Goal: Contribute content: Add original content to the website for others to see

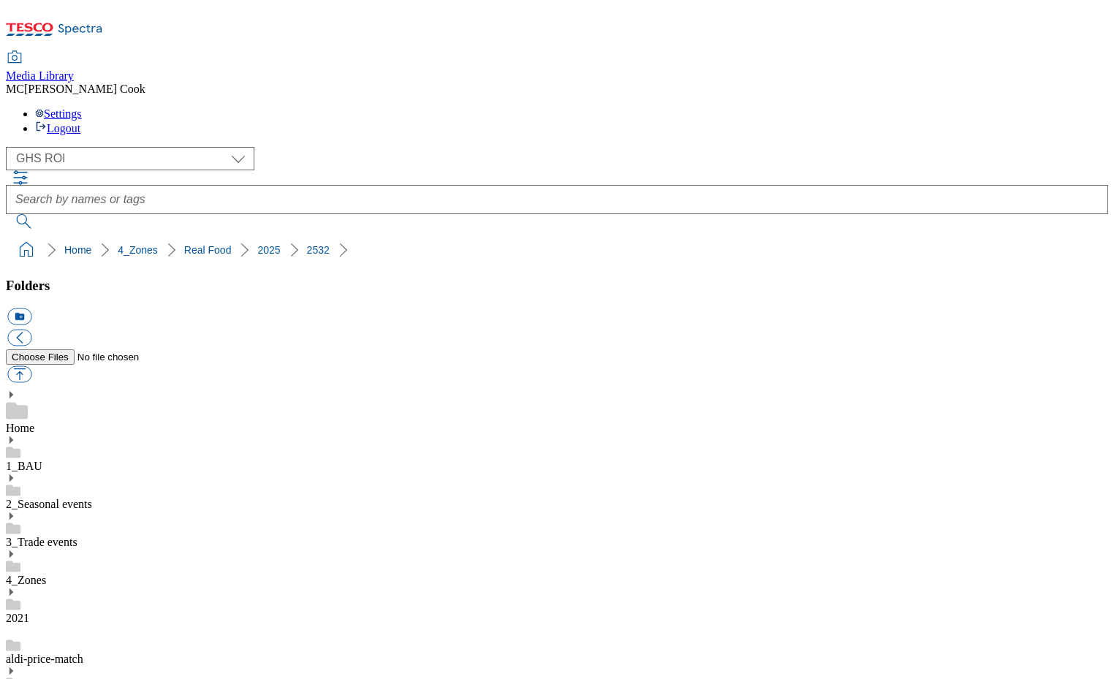
scroll to position [818, 0]
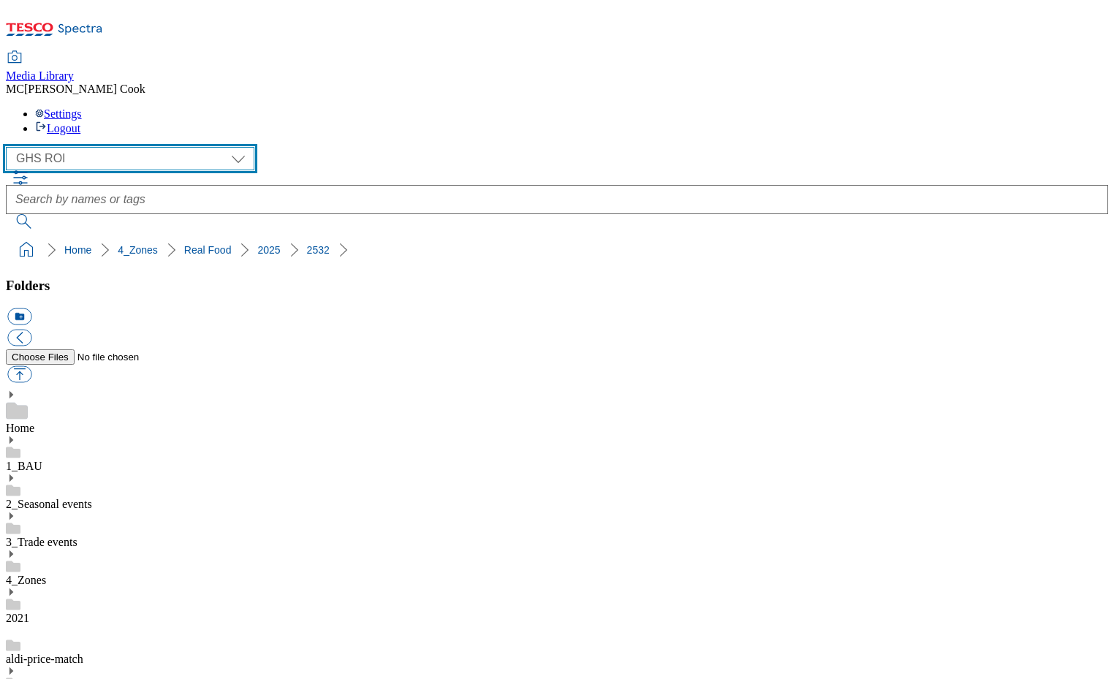
click at [78, 147] on select "Clubcard Marketing Dotcom [GEOGRAPHIC_DATA] Emails GHS Marketing [GEOGRAPHIC_DA…" at bounding box center [130, 158] width 249 height 23
select select "flare-ghs-mktg"
click at [10, 147] on select "Clubcard Marketing Dotcom [GEOGRAPHIC_DATA] Emails GHS Marketing [GEOGRAPHIC_DA…" at bounding box center [130, 158] width 249 height 23
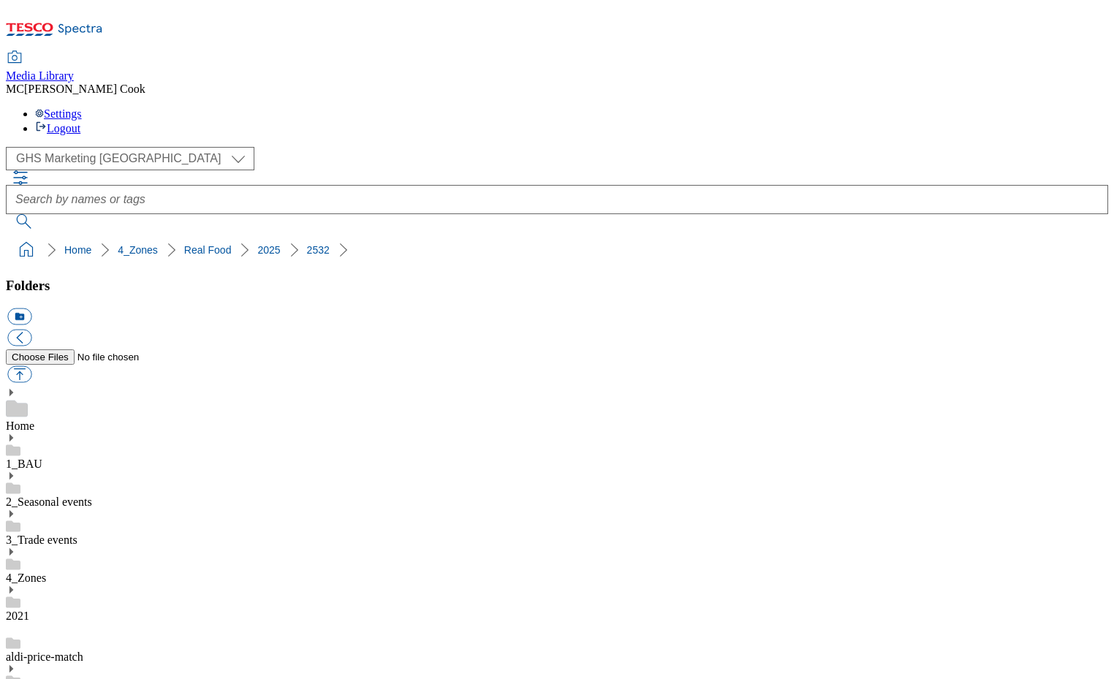
click at [86, 22] on icon at bounding box center [54, 33] width 97 height 31
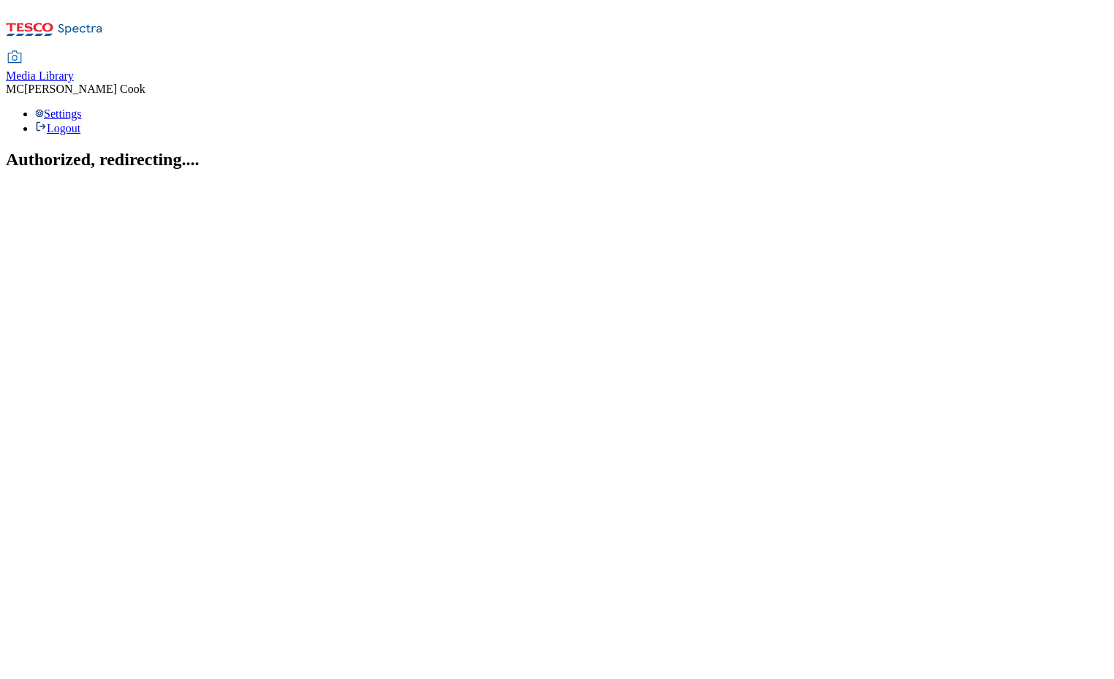
click at [74, 69] on span "Media Library" at bounding box center [40, 75] width 68 height 12
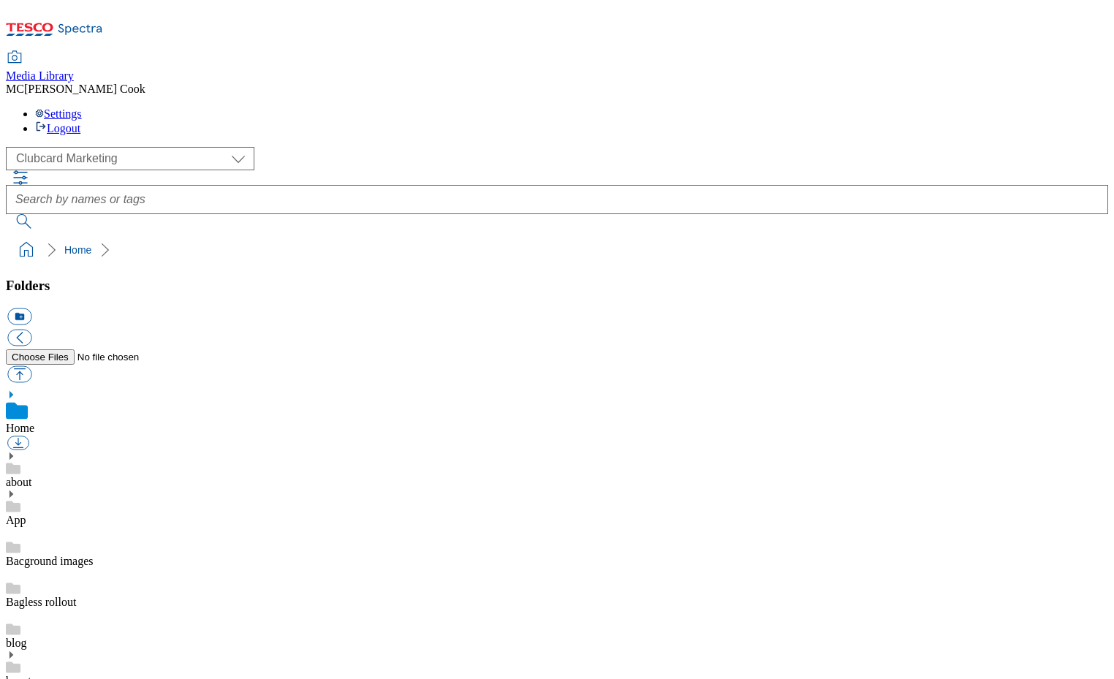
scroll to position [2, 0]
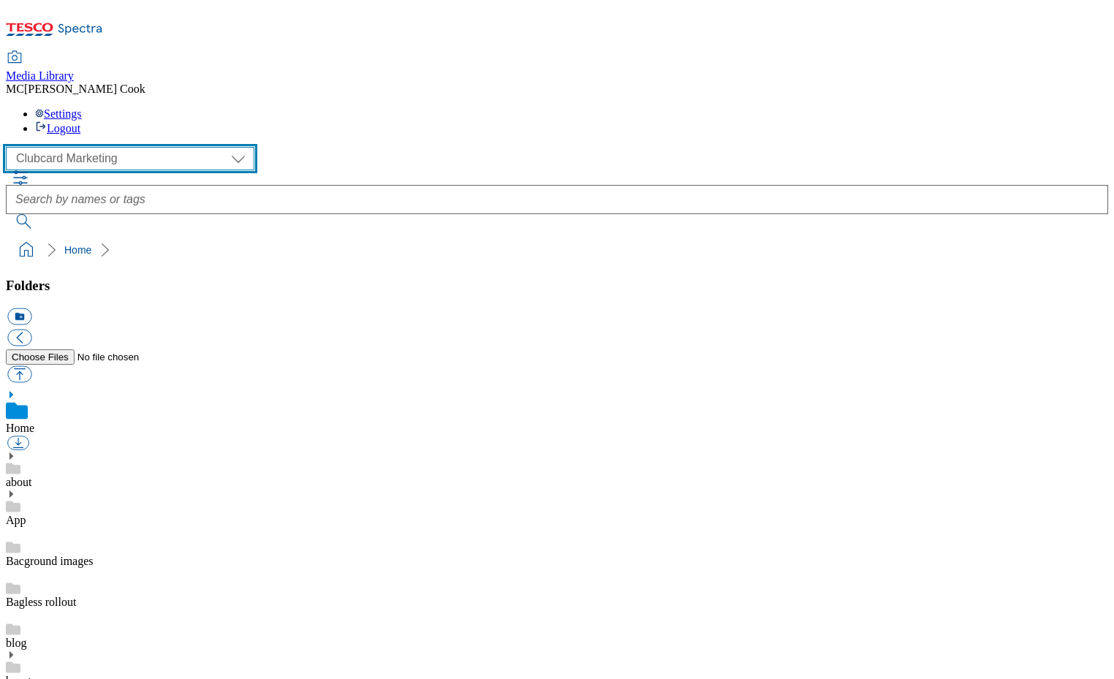
click at [97, 147] on select "Clubcard Marketing Dotcom [GEOGRAPHIC_DATA] Emails GHS Marketing [GEOGRAPHIC_DA…" at bounding box center [130, 158] width 249 height 23
click at [10, 147] on select "Clubcard Marketing Dotcom [GEOGRAPHIC_DATA] Emails GHS Marketing [GEOGRAPHIC_DA…" at bounding box center [130, 158] width 249 height 23
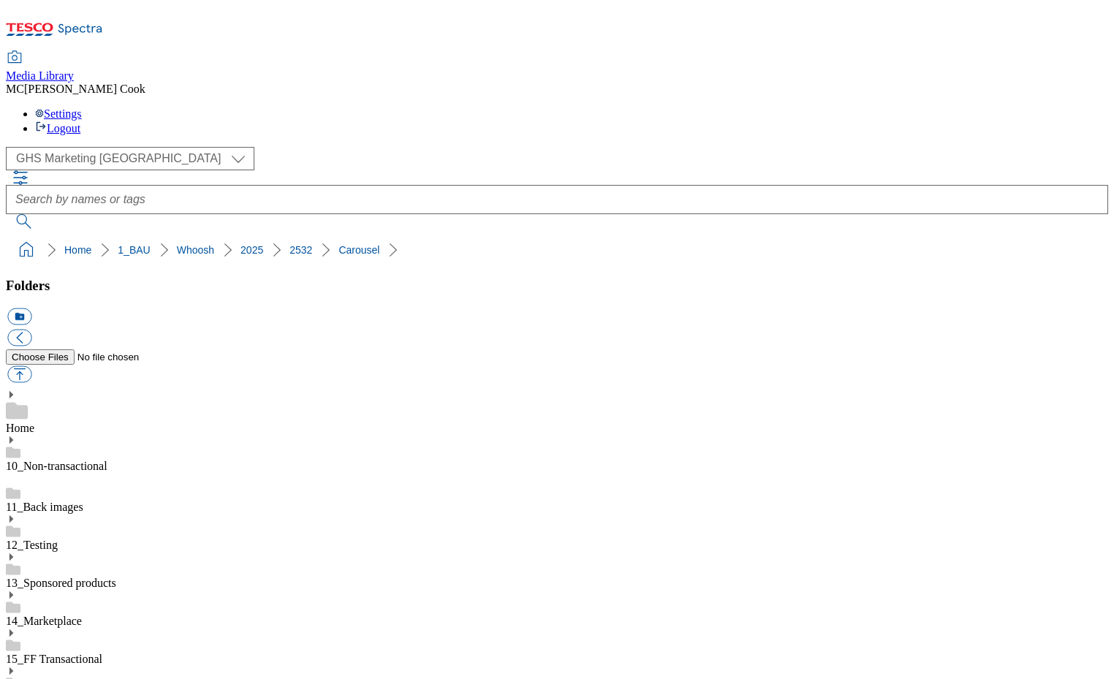
scroll to position [1102, 0]
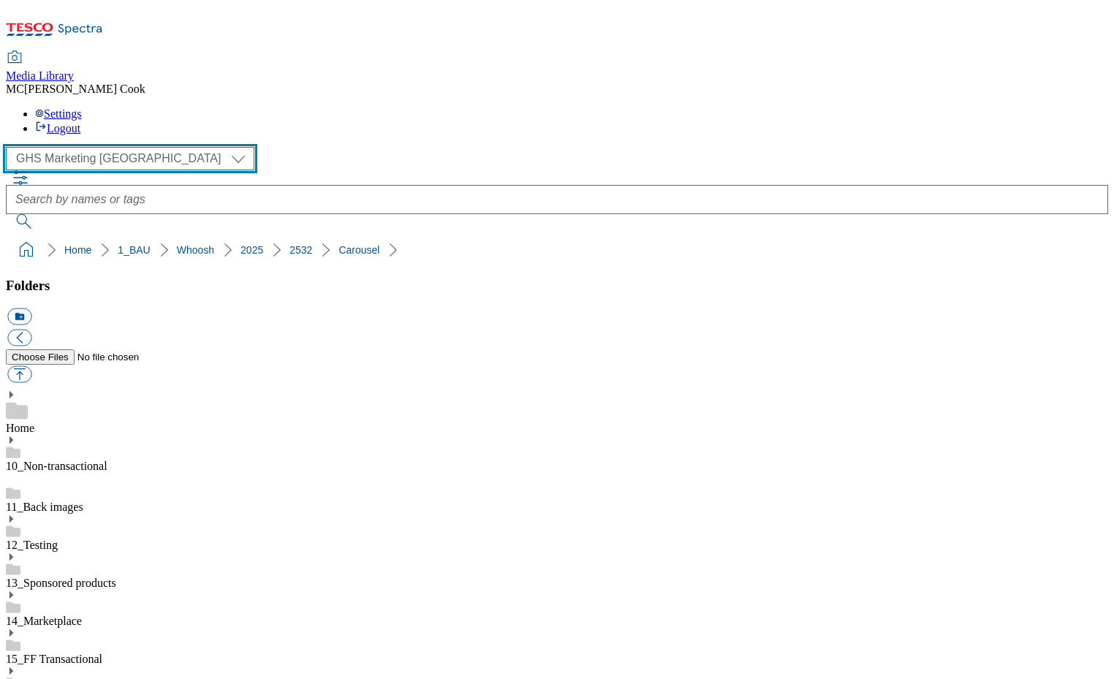
click at [104, 147] on select "Clubcard Marketing Dotcom [GEOGRAPHIC_DATA] Emails GHS Marketing [GEOGRAPHIC_DA…" at bounding box center [130, 158] width 249 height 23
select select "flare-homepage"
click at [10, 147] on select "Clubcard Marketing Dotcom [GEOGRAPHIC_DATA] Emails GHS Marketing [GEOGRAPHIC_DA…" at bounding box center [130, 158] width 249 height 23
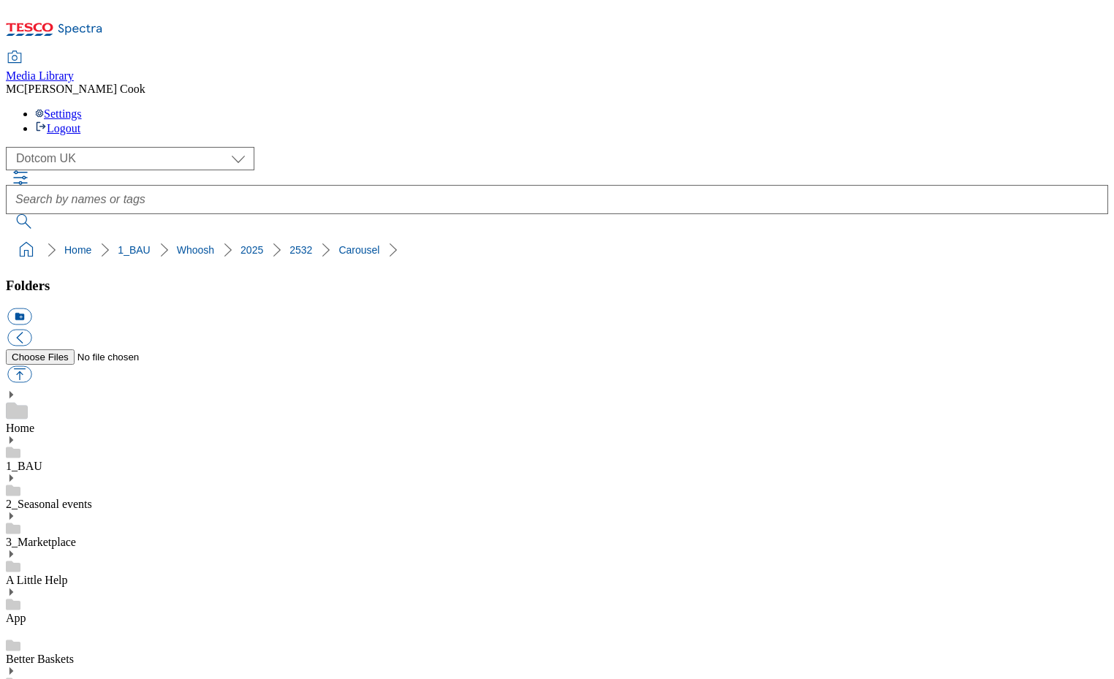
click at [31, 366] on button "button" at bounding box center [19, 374] width 24 height 17
type input "C:\fakepath\2532-MP-Banner-650x200-Cold-flu.jpg"
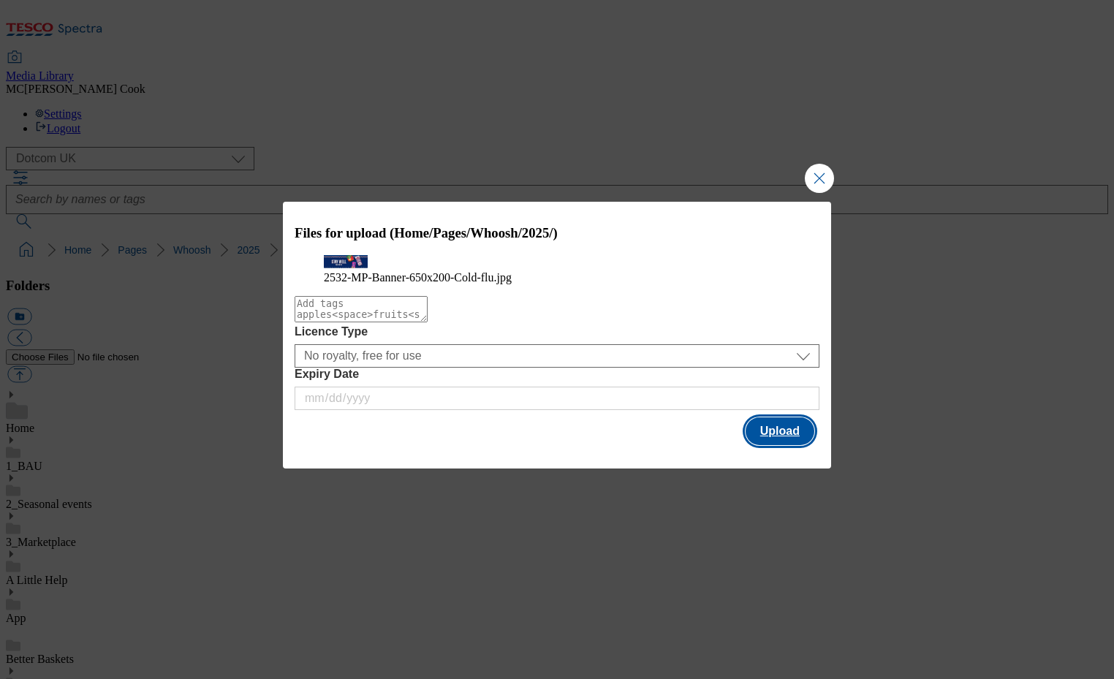
click at [790, 445] on button "Upload" at bounding box center [780, 432] width 69 height 28
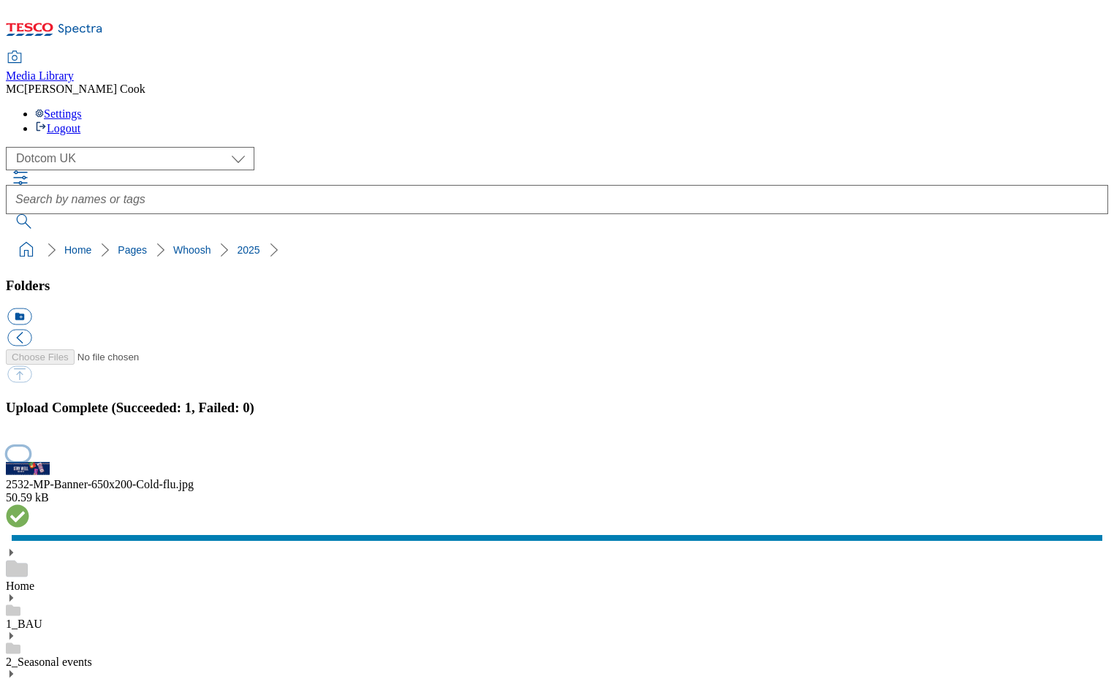
click at [29, 447] on button "button" at bounding box center [18, 454] width 22 height 14
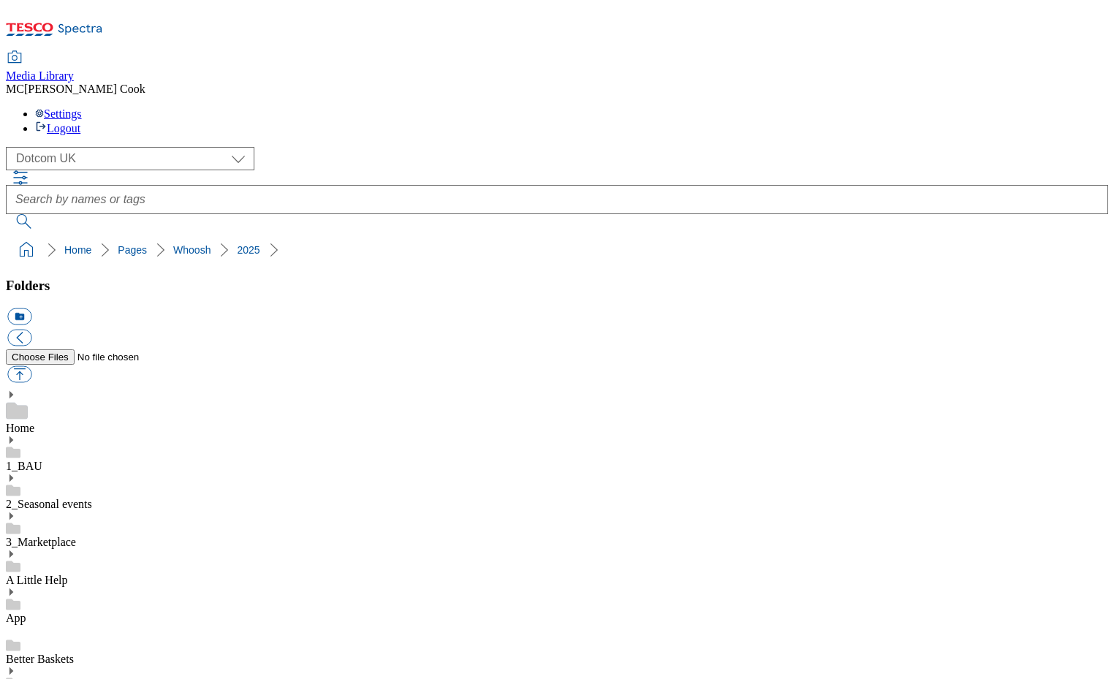
drag, startPoint x: 235, startPoint y: 143, endPoint x: 7, endPoint y: 142, distance: 228.2
click at [15, 236] on ol "Home Pages Whoosh 2025" at bounding box center [562, 250] width 1094 height 28
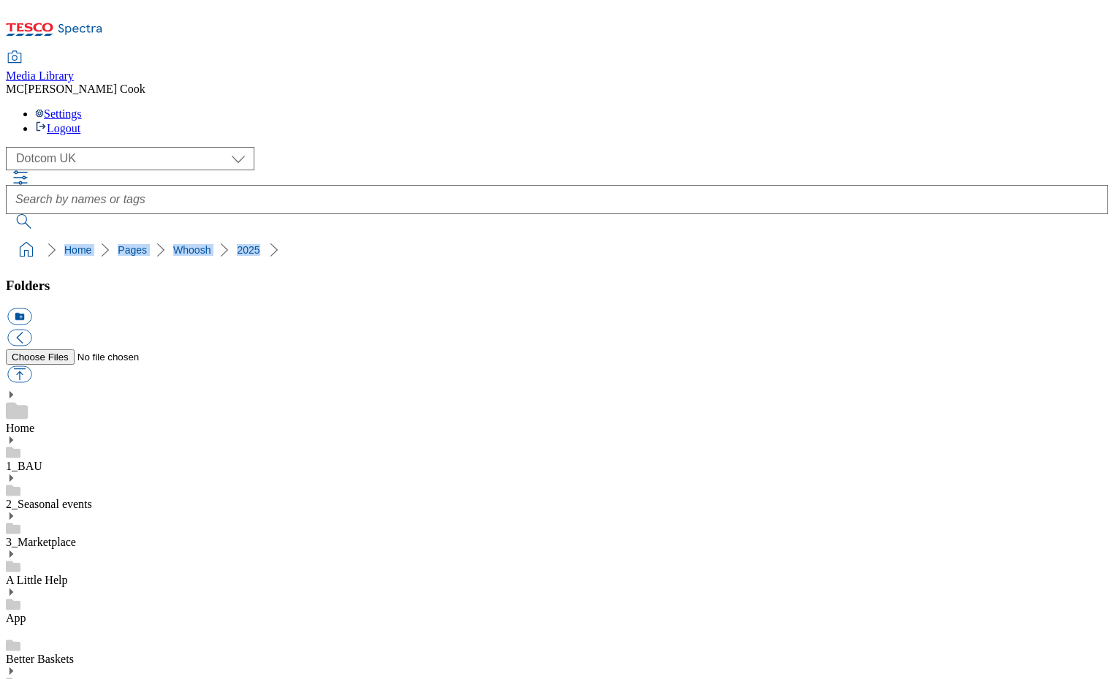
copy ol "Home Pages Whoosh 2025"
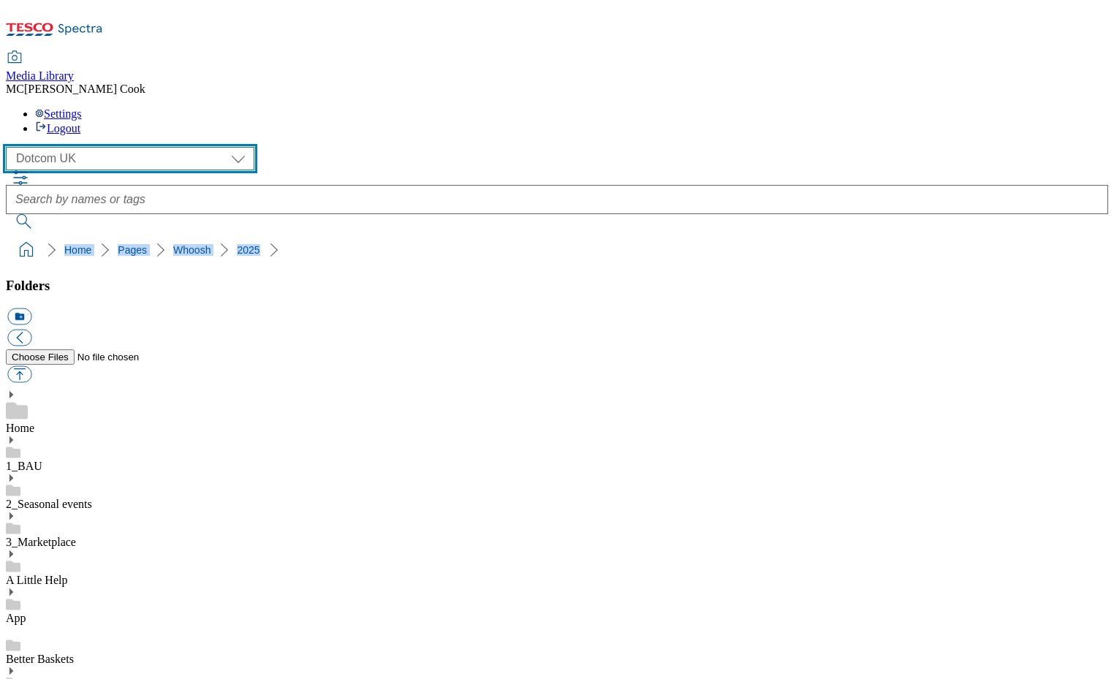
click at [67, 147] on select "Clubcard Marketing Dotcom [GEOGRAPHIC_DATA] Emails GHS Marketing [GEOGRAPHIC_DA…" at bounding box center [130, 158] width 249 height 23
click at [10, 147] on select "Clubcard Marketing Dotcom [GEOGRAPHIC_DATA] Emails GHS Marketing [GEOGRAPHIC_DA…" at bounding box center [130, 158] width 249 height 23
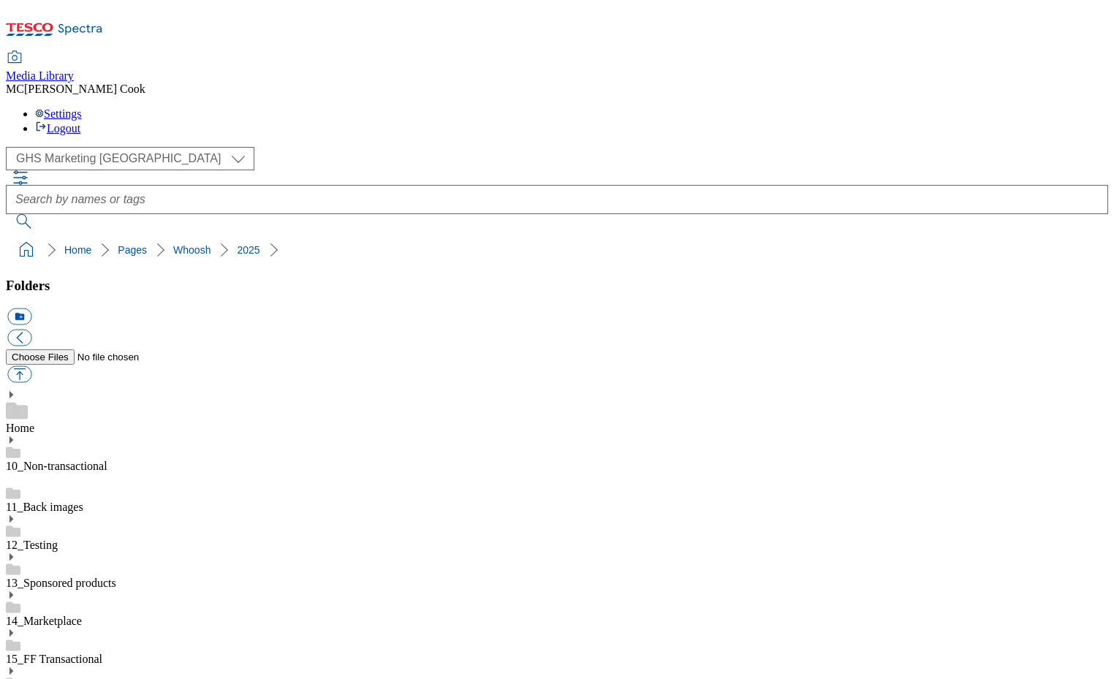
click at [82, 615] on link "14_Marketplace" at bounding box center [44, 621] width 76 height 12
drag, startPoint x: 839, startPoint y: 538, endPoint x: 785, endPoint y: 534, distance: 54.3
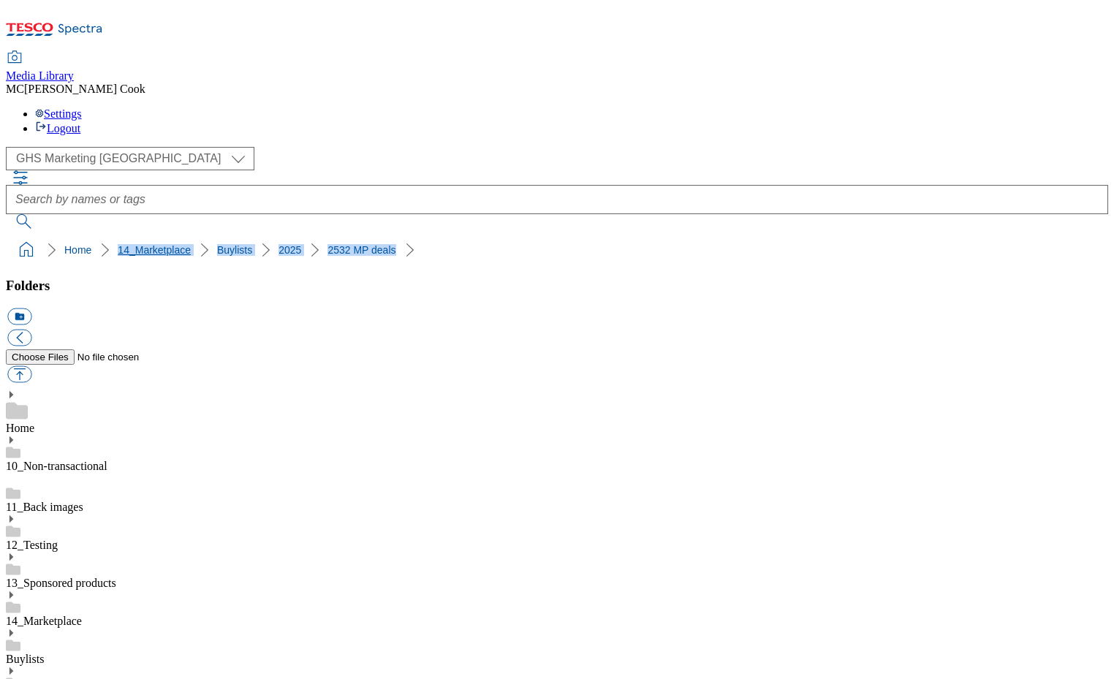
drag, startPoint x: 376, startPoint y: 141, endPoint x: 64, endPoint y: 144, distance: 312.3
click at [64, 236] on ol "Home 14_Marketplace Buylists 2025 2532 MP deals" at bounding box center [562, 250] width 1094 height 28
copy ol "14_Marketplace Buylists 2025 2532 MP deals"
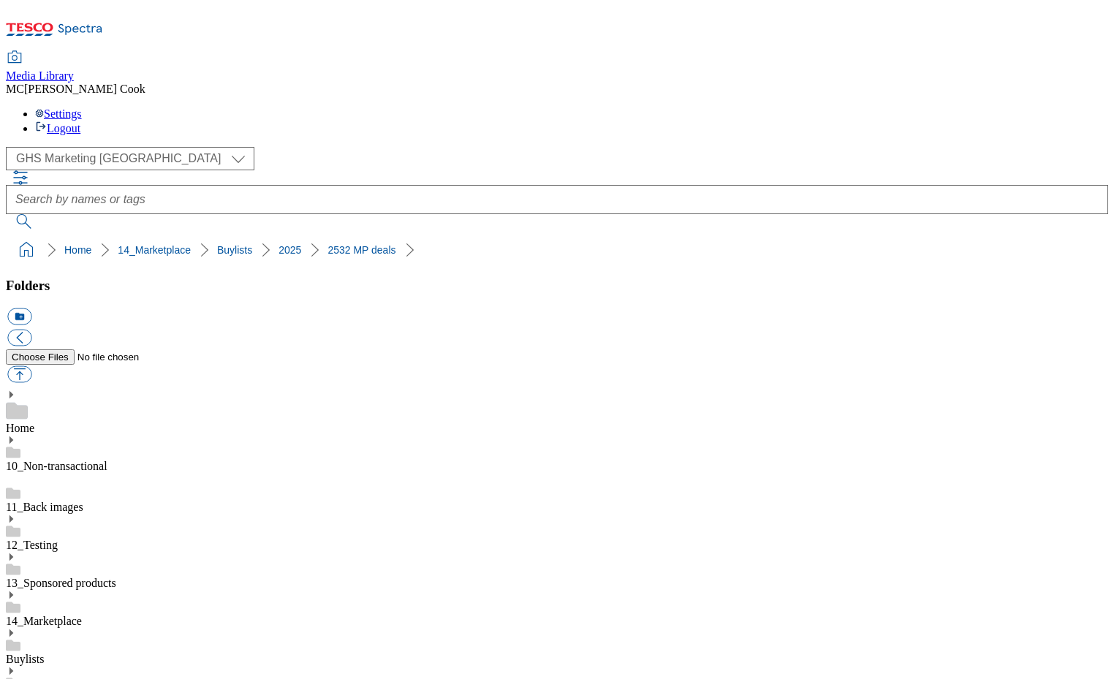
scroll to position [0, 0]
click at [640, 236] on ol "Home 14_Marketplace Buylists 2025 2532 MP deals" at bounding box center [562, 250] width 1094 height 28
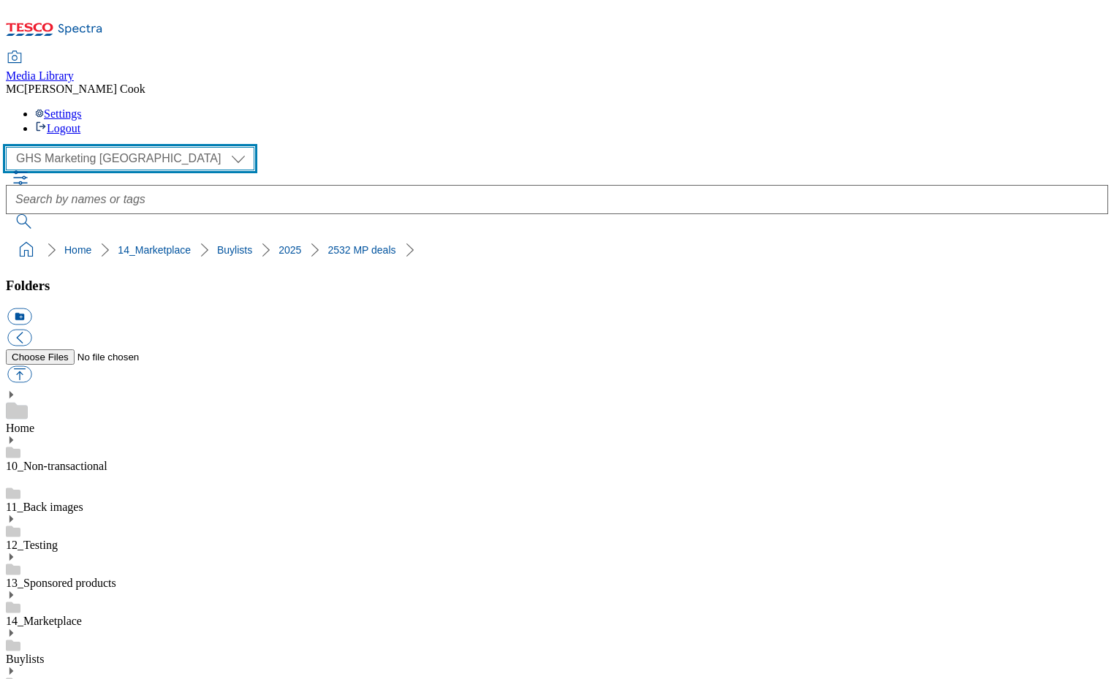
click at [95, 147] on select "Clubcard Marketing Dotcom [GEOGRAPHIC_DATA] Emails GHS Marketing [GEOGRAPHIC_DA…" at bounding box center [130, 158] width 249 height 23
click at [10, 147] on select "Clubcard Marketing Dotcom [GEOGRAPHIC_DATA] Emails GHS Marketing [GEOGRAPHIC_DA…" at bounding box center [130, 158] width 249 height 23
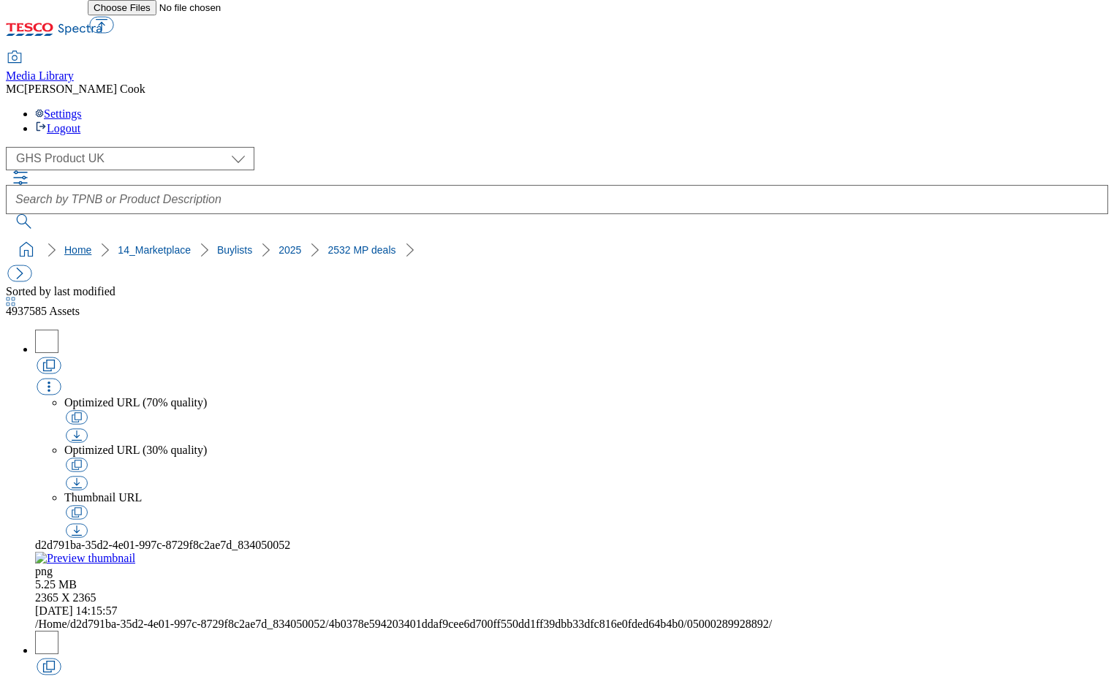
click at [64, 244] on link "Home" at bounding box center [77, 250] width 27 height 12
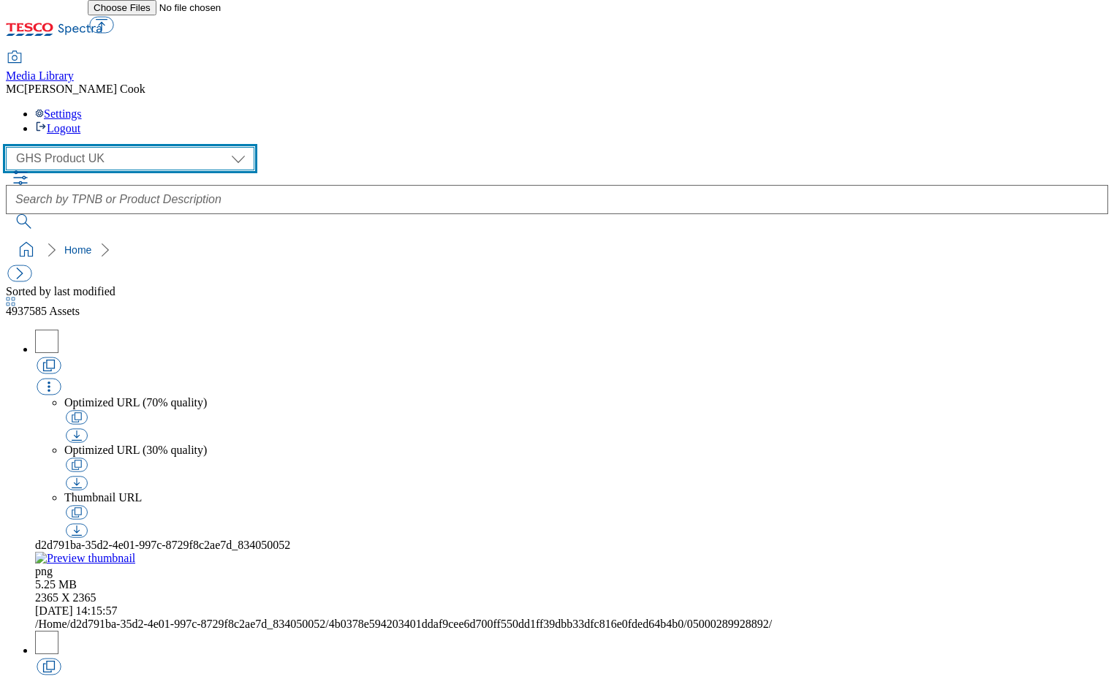
click at [72, 147] on select "Clubcard Marketing Dotcom [GEOGRAPHIC_DATA] Emails GHS Marketing [GEOGRAPHIC_DA…" at bounding box center [130, 158] width 249 height 23
select select "flare-ghs-mktg"
click at [10, 147] on select "Clubcard Marketing Dotcom [GEOGRAPHIC_DATA] Emails GHS Marketing [GEOGRAPHIC_DA…" at bounding box center [130, 158] width 249 height 23
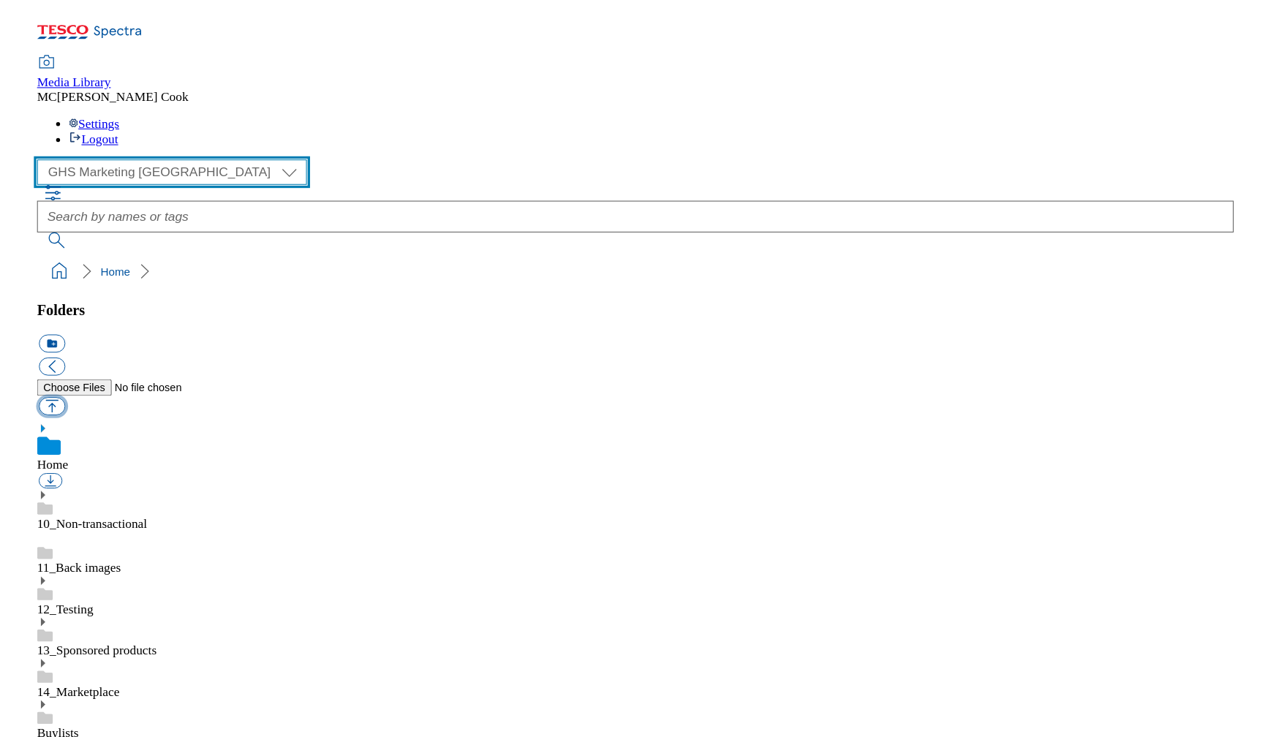
scroll to position [2, 0]
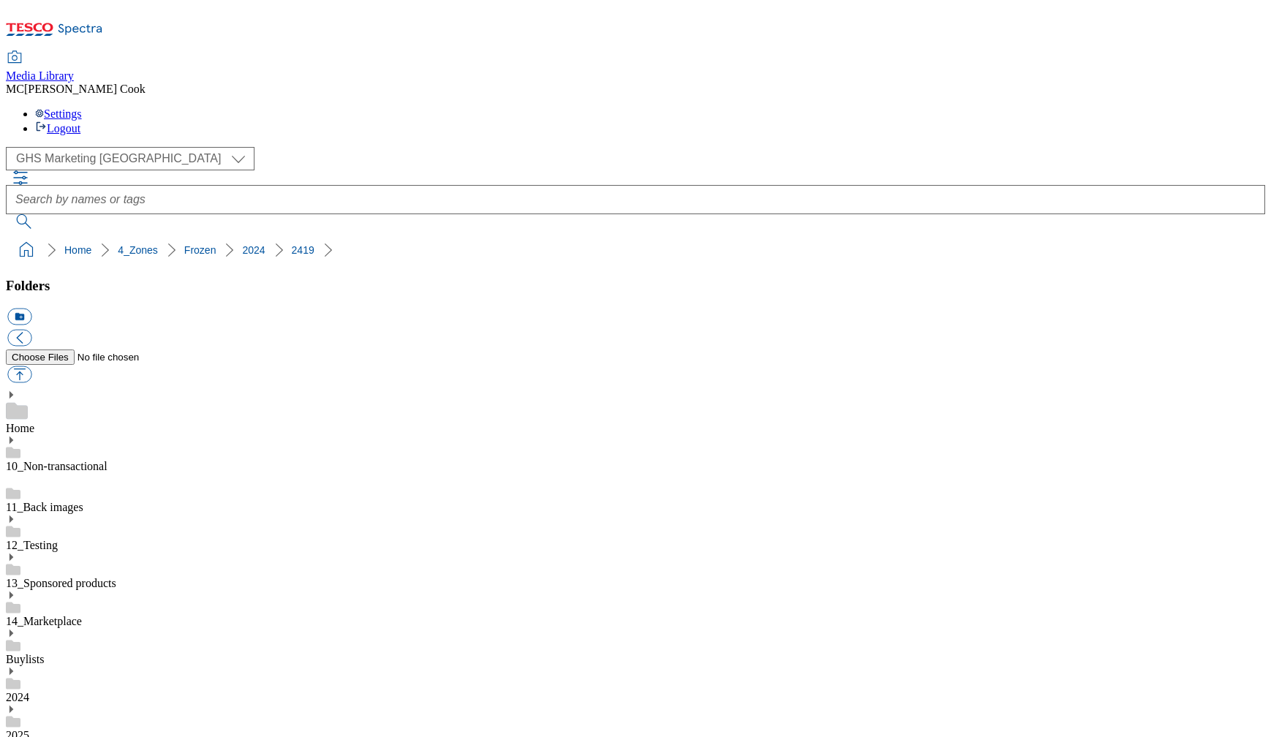
scroll to position [1156, 0]
click at [31, 309] on button "icon_new_folder" at bounding box center [19, 317] width 24 height 17
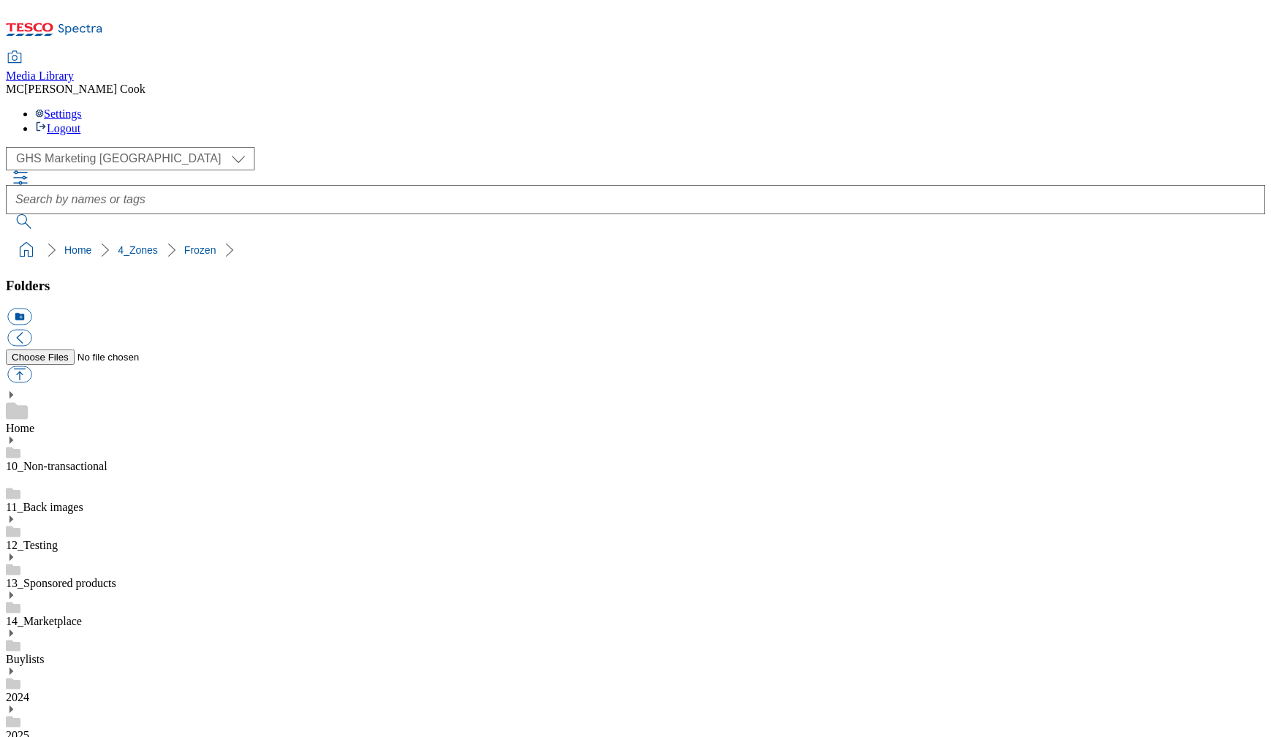
type input "2025"
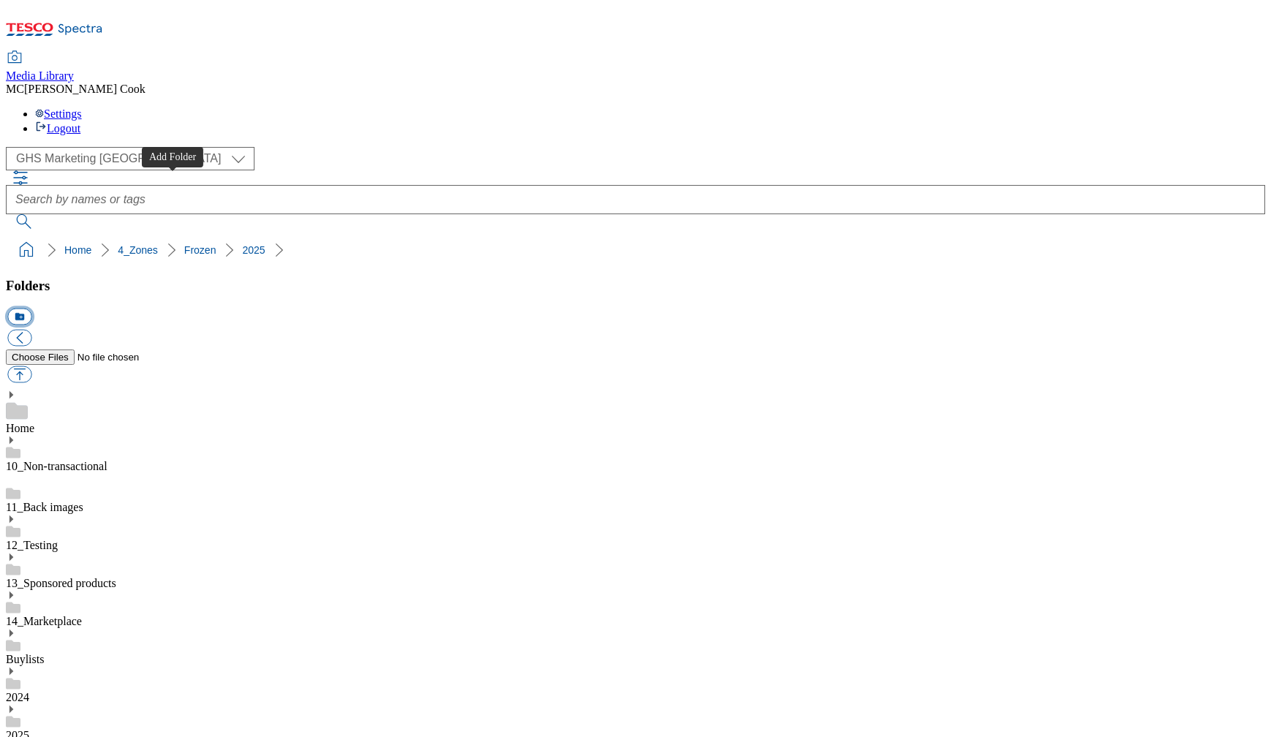
click at [31, 309] on button "icon_new_folder" at bounding box center [19, 317] width 24 height 17
type input "2532"
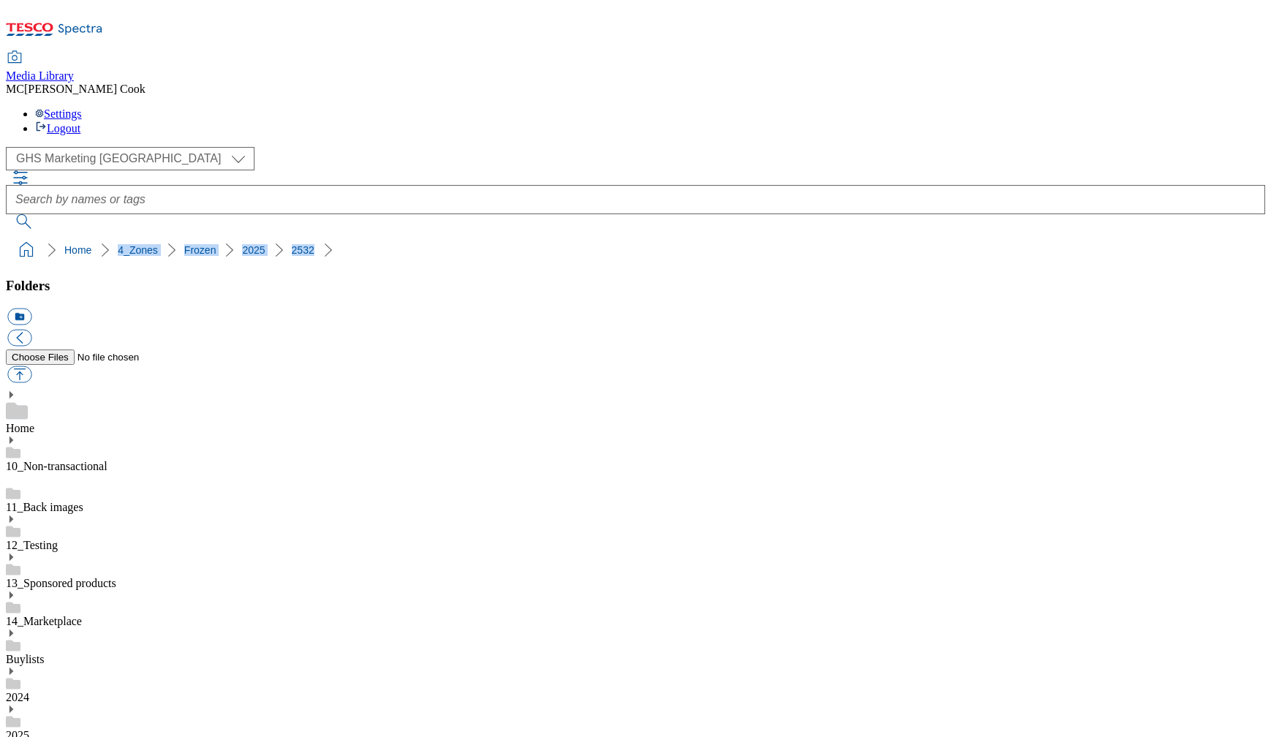
drag, startPoint x: 305, startPoint y: 149, endPoint x: 60, endPoint y: 147, distance: 245.0
click at [60, 236] on ol "Home 4_Zones Frozen 2025 2532" at bounding box center [640, 250] width 1250 height 28
copy ol "4_Zones Frozen 2025 2532"
click at [397, 147] on div "( optional ) Clubcard Marketing Dotcom UK Emails GHS Marketing UK GHS Product U…" at bounding box center [635, 158] width 1259 height 23
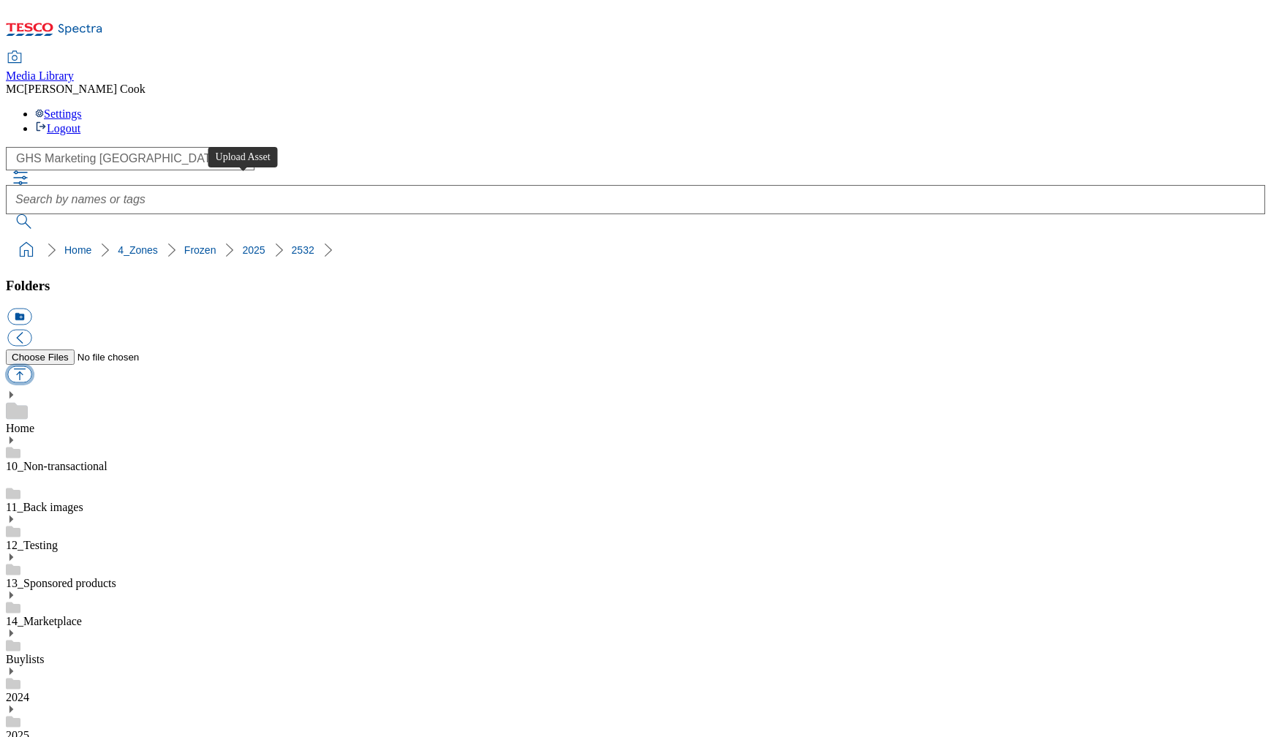
click at [31, 366] on button "button" at bounding box center [19, 374] width 24 height 17
type input "C:\fakepath\2532-GHS-Frozen-352-desserts.jpg"
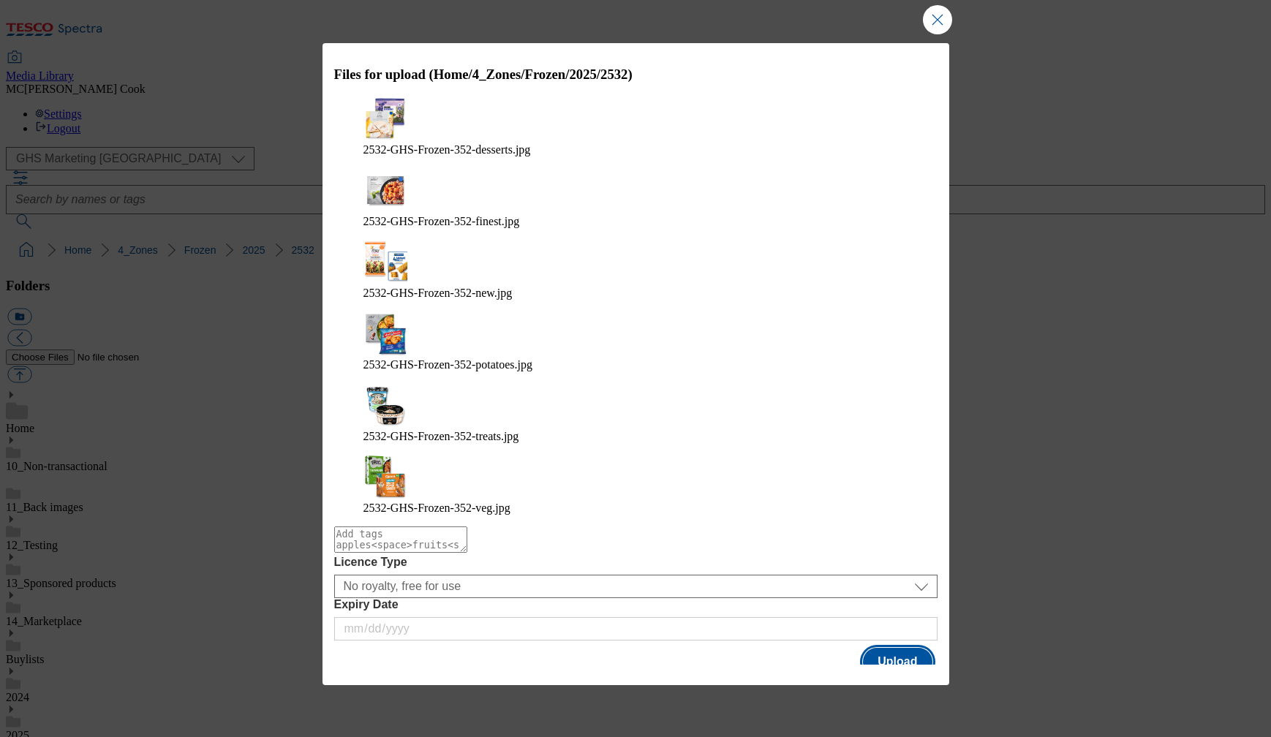
click at [907, 648] on button "Upload" at bounding box center [897, 662] width 69 height 28
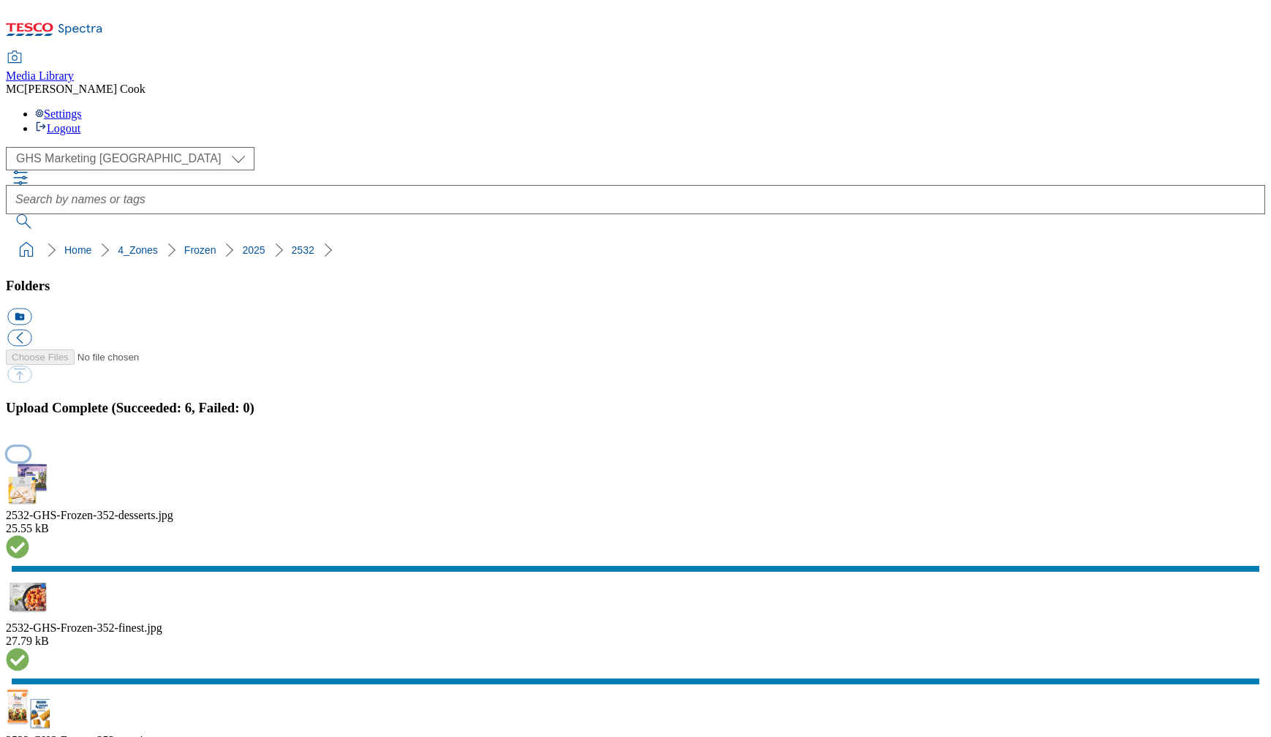
click at [29, 447] on button "button" at bounding box center [18, 454] width 22 height 14
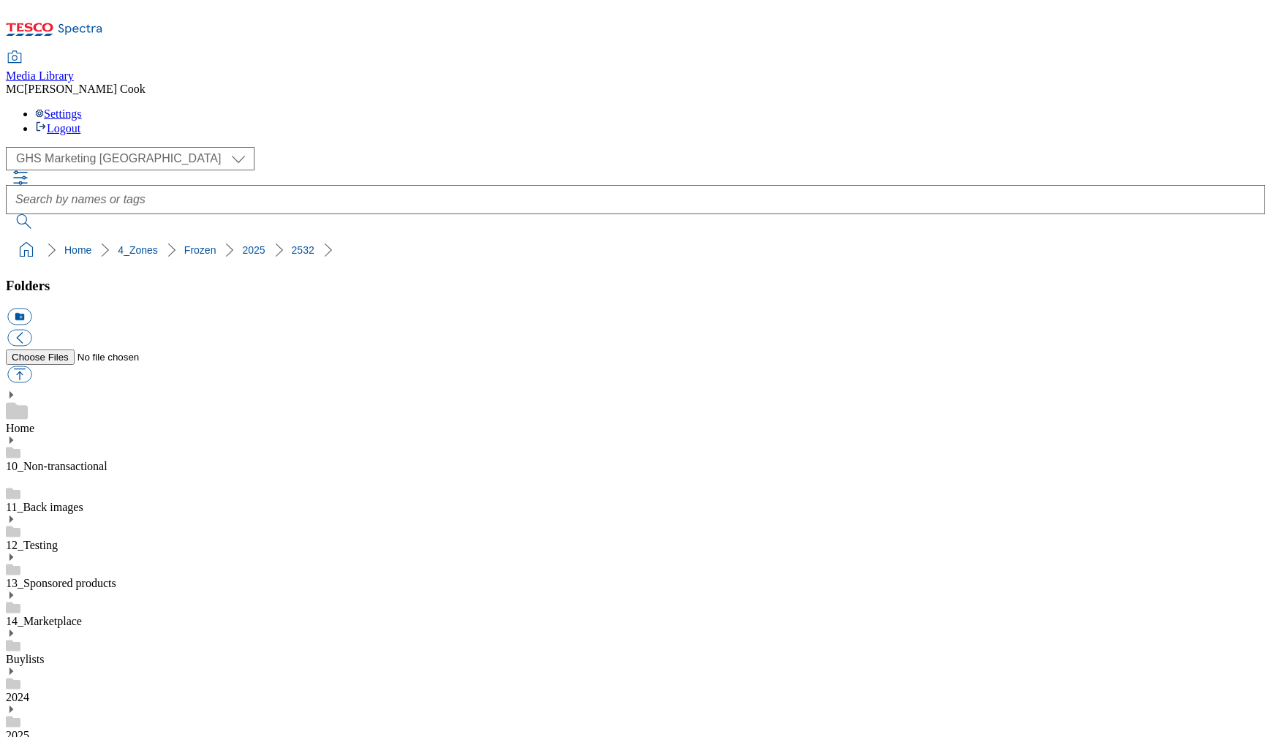
click at [31, 309] on button "icon_new_folder" at bounding box center [19, 317] width 24 height 17
type input "BL"
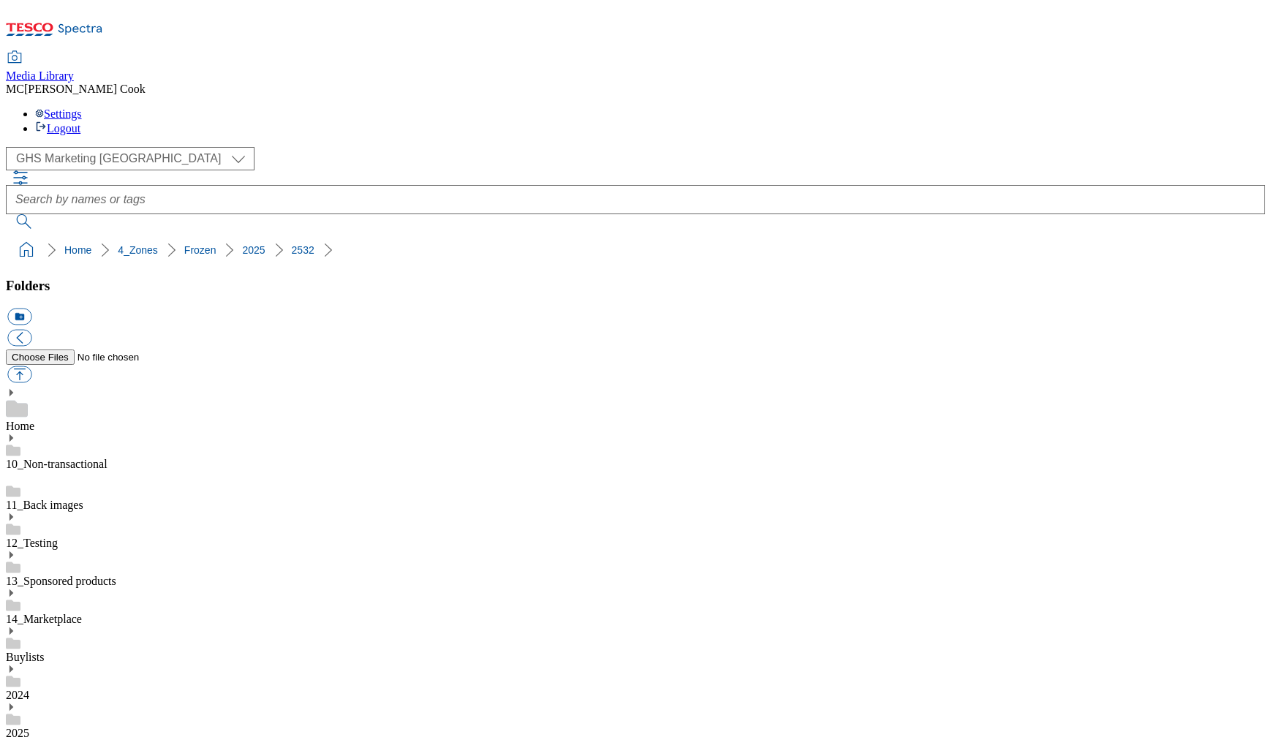
click at [31, 366] on button "button" at bounding box center [19, 374] width 24 height 17
type input "C:\fakepath\2532-GHS-Frozen-BLthumb-246-Fruit.jpg"
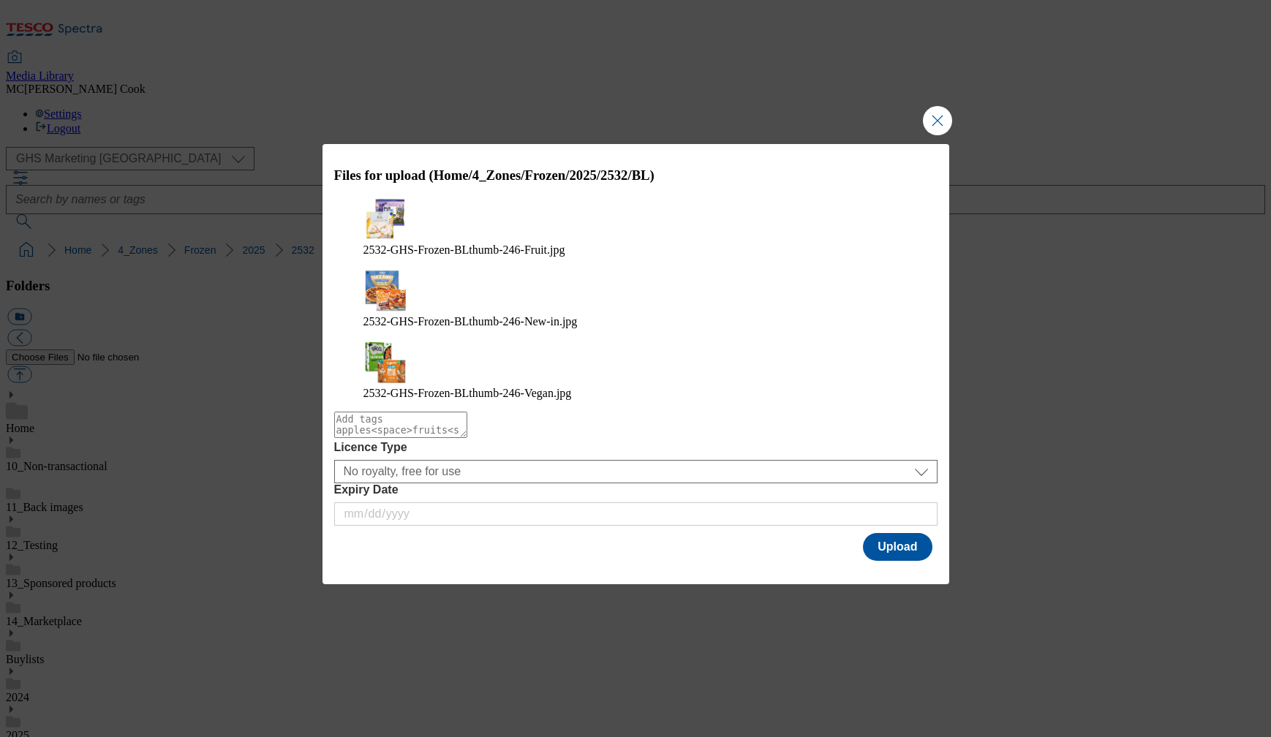
click at [913, 564] on div "Modal" at bounding box center [635, 574] width 627 height 20
click at [911, 533] on button "Upload" at bounding box center [897, 547] width 69 height 28
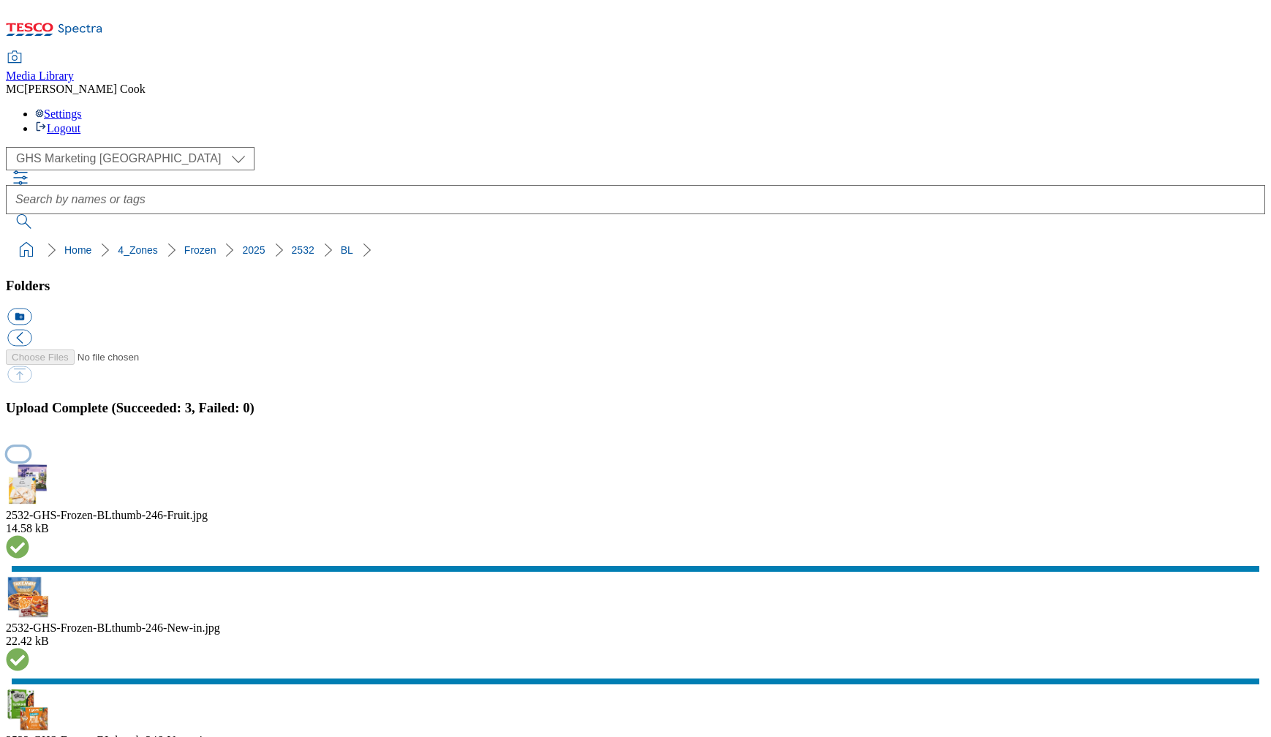
click at [29, 447] on button "button" at bounding box center [18, 454] width 22 height 14
